Goal: Navigation & Orientation: Find specific page/section

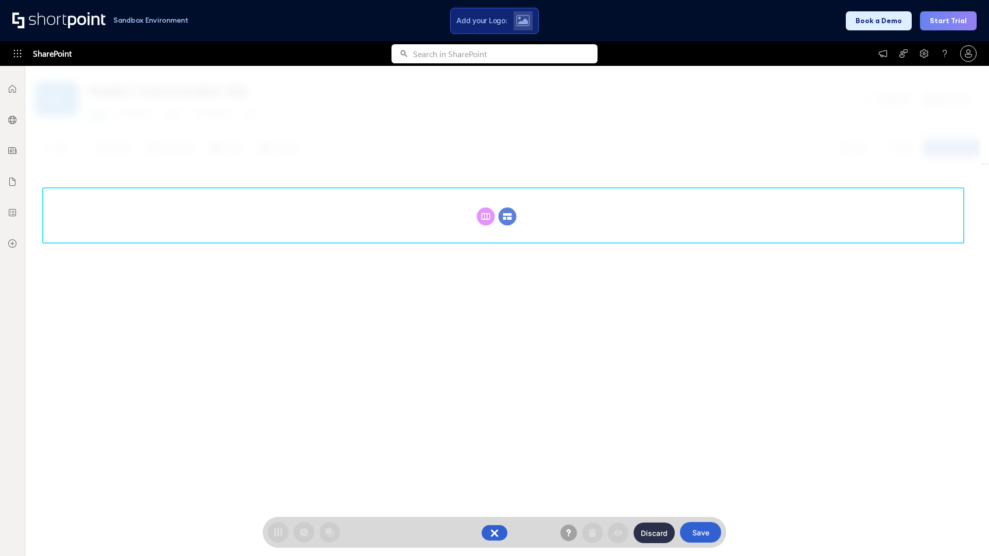
scroll to position [142, 0]
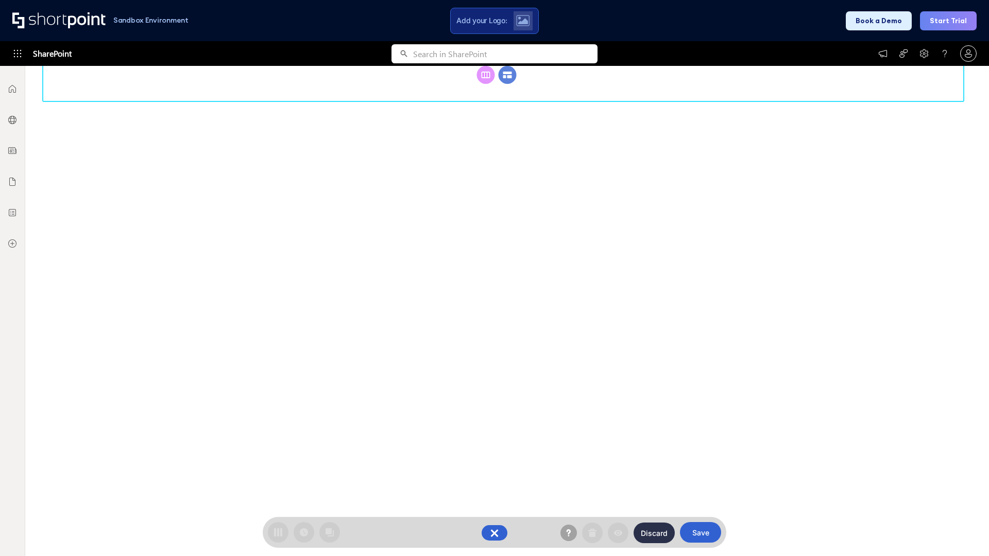
click at [507, 75] on circle at bounding box center [508, 75] width 18 height 18
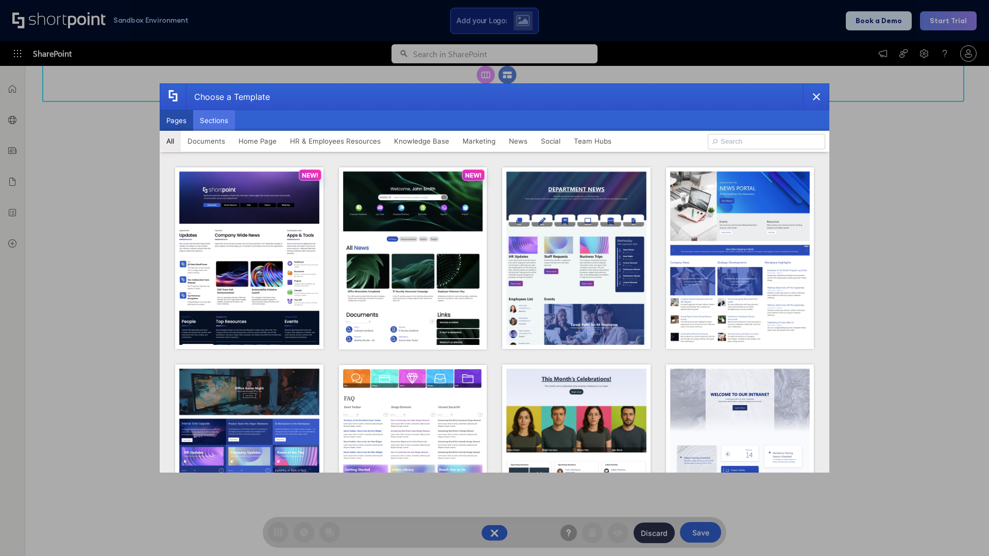
click at [214, 121] on button "Sections" at bounding box center [214, 120] width 42 height 21
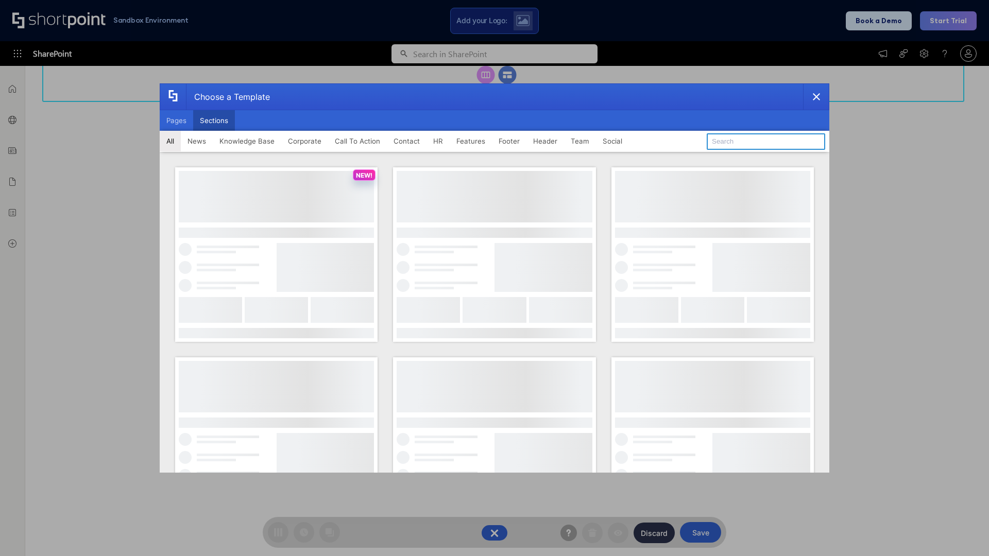
type input "Service Block 1"
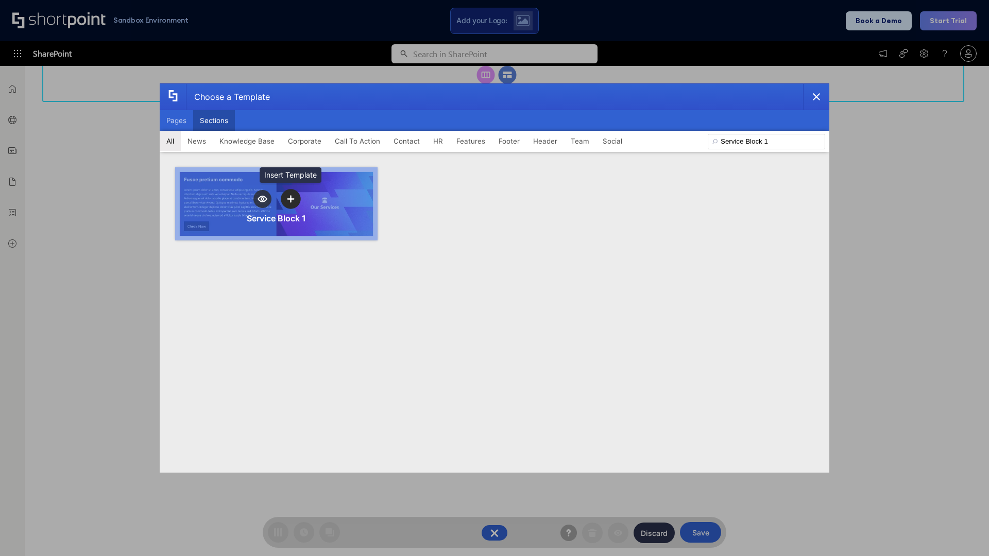
click at [291, 199] on icon "template selector" at bounding box center [290, 198] width 7 height 7
